Goal: Transaction & Acquisition: Subscribe to service/newsletter

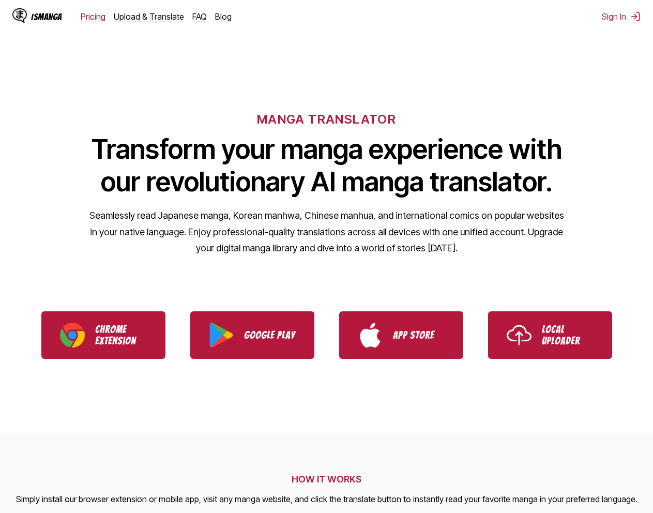
click at [98, 18] on link "Pricing" at bounding box center [93, 16] width 25 height 10
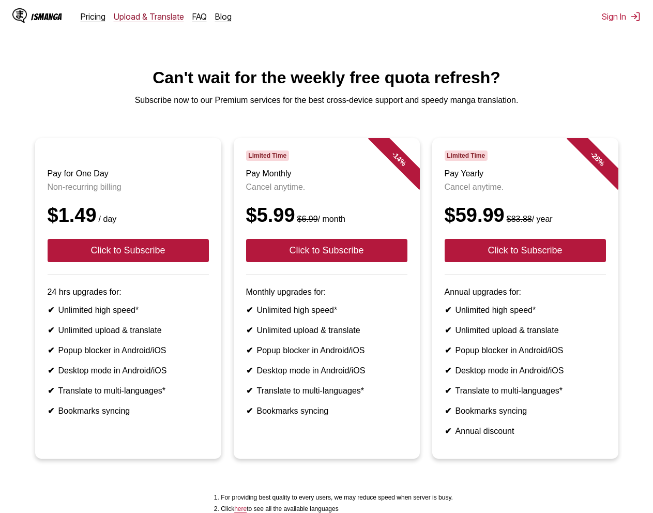
click at [139, 14] on link "Upload & Translate" at bounding box center [149, 16] width 70 height 10
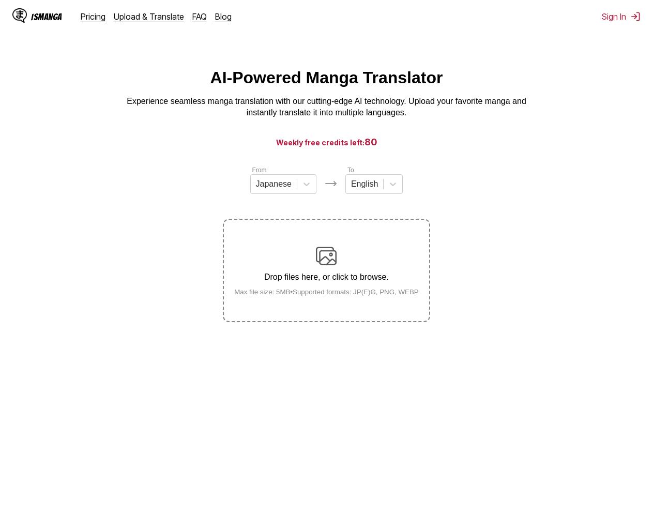
click at [602, 223] on section "From Japanese To English Drop files here, or click to browse. Max file size: 5M…" at bounding box center [326, 243] width 636 height 157
click at [348, 252] on div "Drop files here, or click to browse. Max file size: 5MB • Supported formats: JP…" at bounding box center [326, 270] width 201 height 50
click at [0, 0] on input "Drop files here, or click to browse. Max file size: 5MB • Supported formats: JP…" at bounding box center [0, 0] width 0 height 0
click at [500, 266] on section "From Japanese To English Drop files here, or click to browse. Max file size: 5M…" at bounding box center [326, 243] width 636 height 157
